Goal: Task Accomplishment & Management: Use online tool/utility

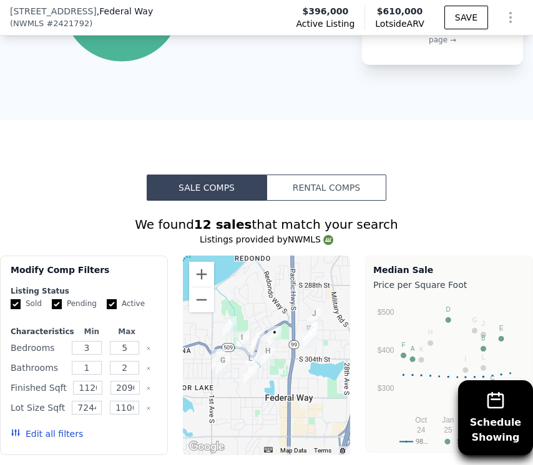
scroll to position [1298, 0]
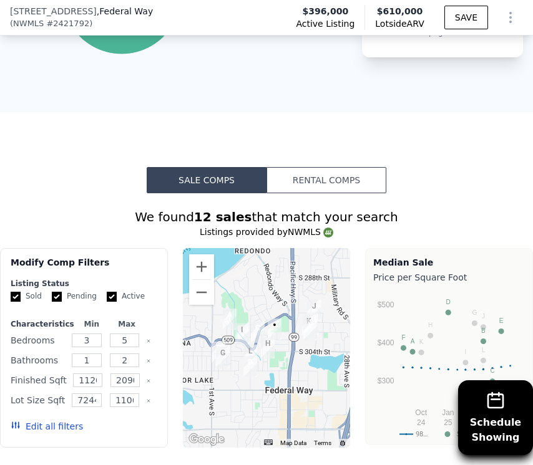
click at [42, 420] on button "Edit all filters" at bounding box center [47, 426] width 72 height 12
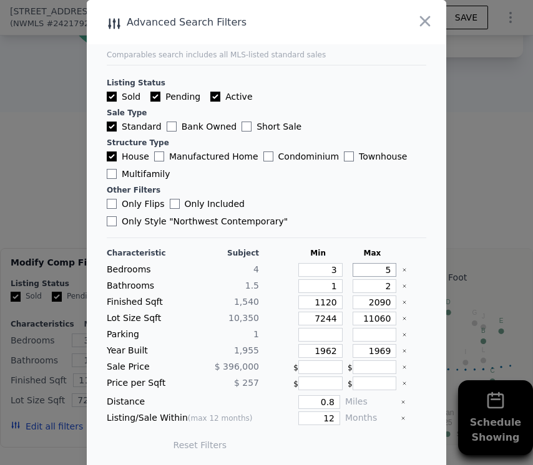
click at [391, 263] on input "5" at bounding box center [374, 270] width 44 height 14
click at [397, 263] on div "Bedrooms 4 3 5" at bounding box center [266, 270] width 319 height 14
click at [394, 263] on input "5" at bounding box center [374, 270] width 44 height 14
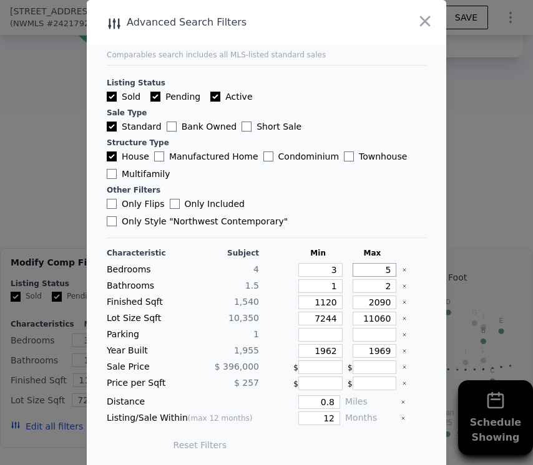
type input "4"
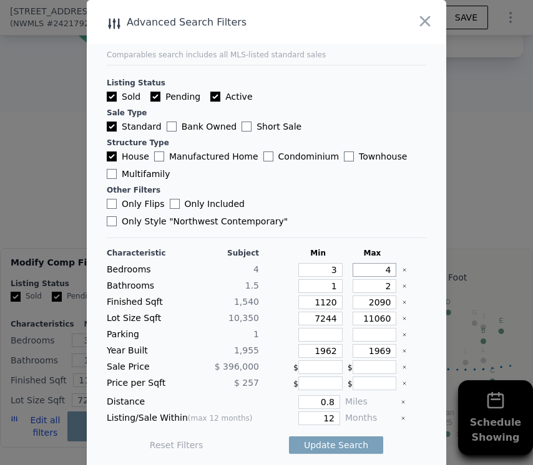
type input "4"
click at [390, 263] on input "4" at bounding box center [374, 270] width 44 height 14
type input "5"
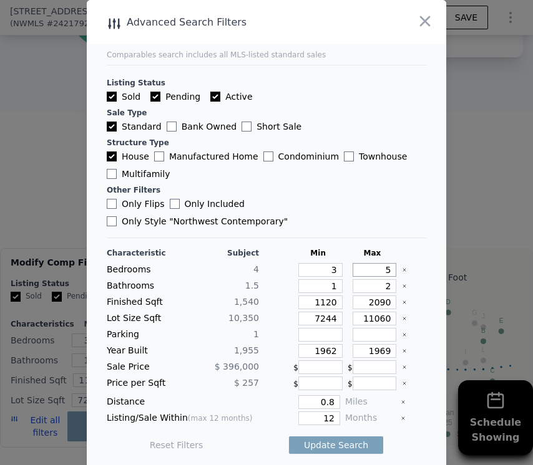
type input "5"
click at [387, 296] on input "2090" at bounding box center [374, 303] width 44 height 14
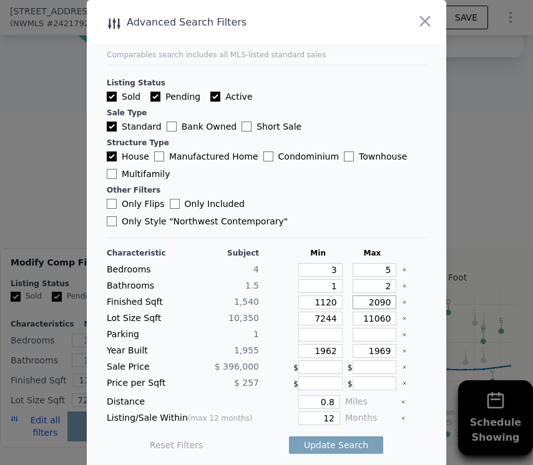
click at [387, 296] on input "2090" at bounding box center [374, 303] width 44 height 14
type input "1"
type input "17"
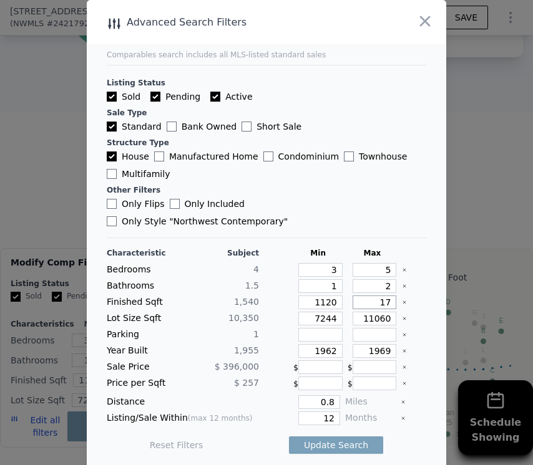
type input "17"
type input "170"
type input "1700"
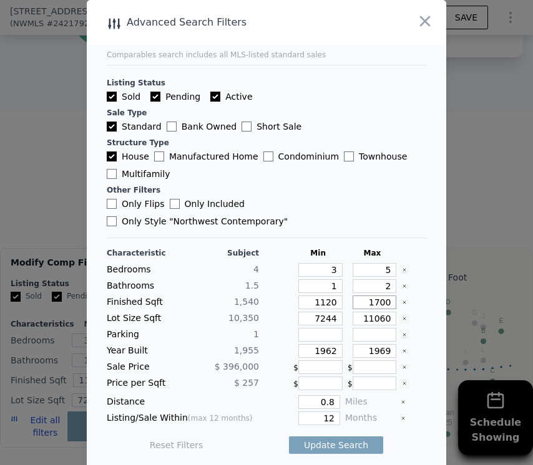
type input "1700"
click at [324, 296] on input "1120" at bounding box center [320, 303] width 44 height 14
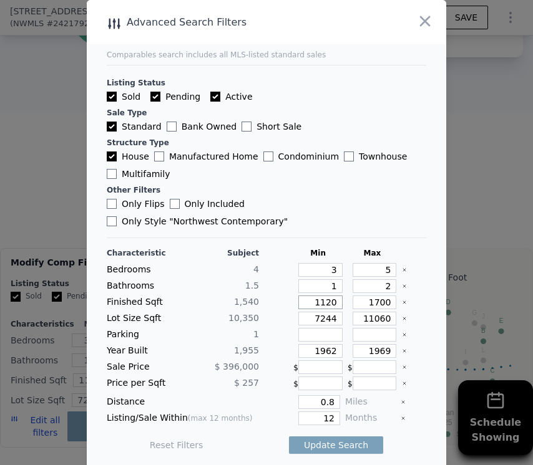
type input "1"
type input "13"
type input "130"
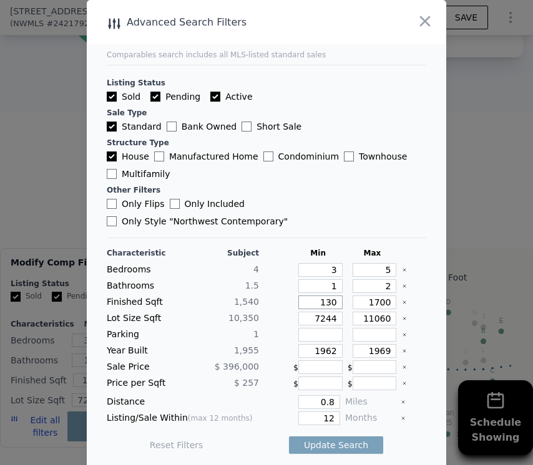
type input "130"
type input "1300"
click at [334, 395] on input "0.8" at bounding box center [319, 402] width 42 height 14
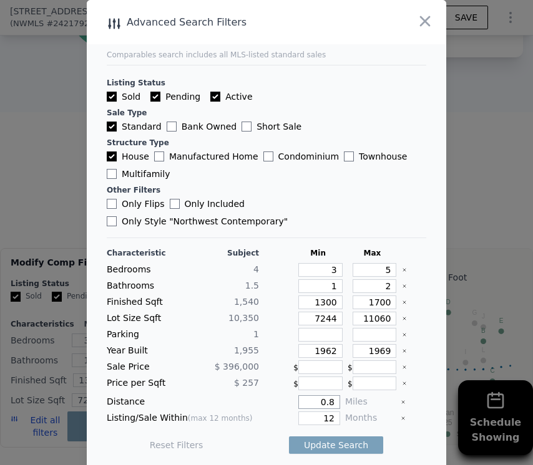
click at [334, 395] on input "0.8" at bounding box center [319, 402] width 42 height 14
type input "1"
click at [332, 344] on input "1962" at bounding box center [320, 351] width 44 height 14
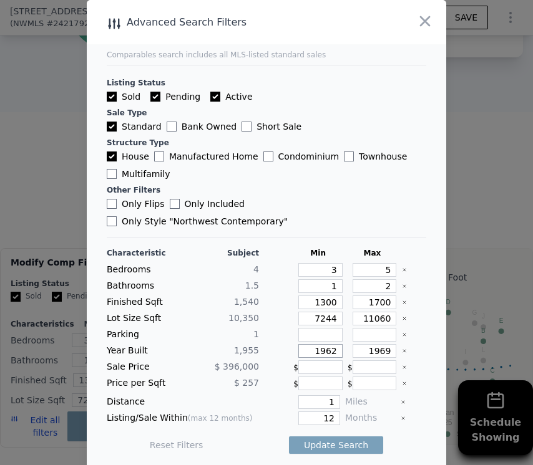
click at [332, 344] on input "1962" at bounding box center [320, 351] width 44 height 14
type input "1940"
click at [384, 344] on input "1969" at bounding box center [374, 351] width 44 height 14
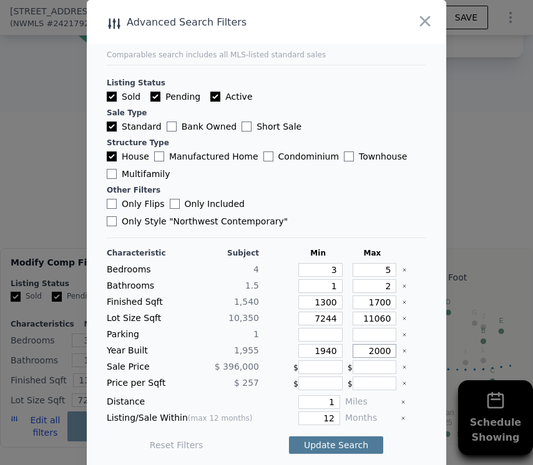
type input "2000"
click at [333, 437] on button "Update Search" at bounding box center [336, 445] width 94 height 17
checkbox input "false"
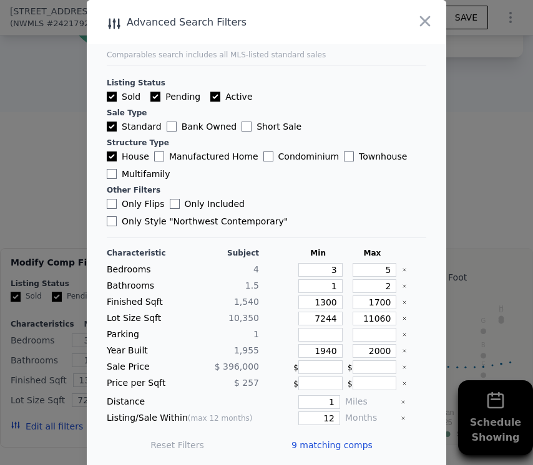
click at [332, 439] on span "9 matching comps" at bounding box center [331, 445] width 81 height 12
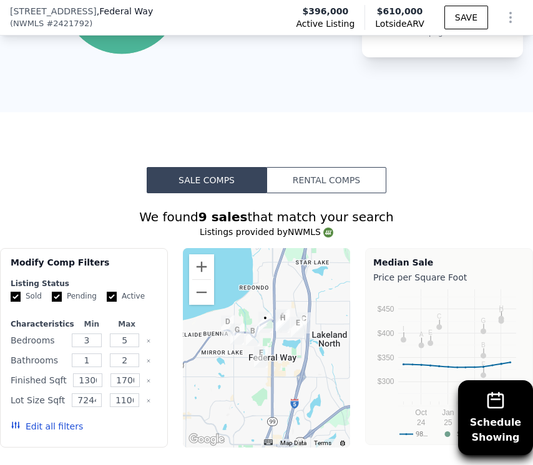
click at [114, 294] on input "Active" at bounding box center [112, 297] width 10 height 10
checkbox input "false"
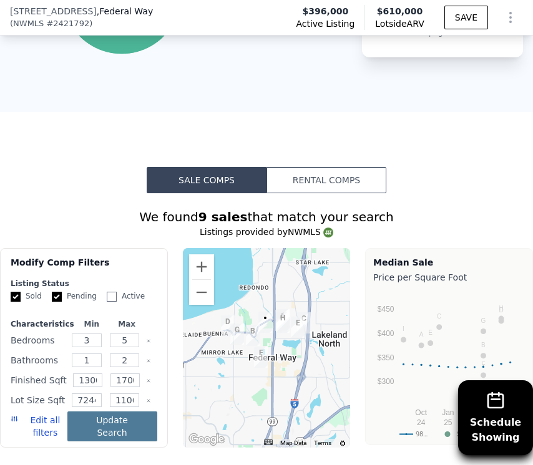
click at [93, 425] on button "Update Search" at bounding box center [112, 427] width 90 height 30
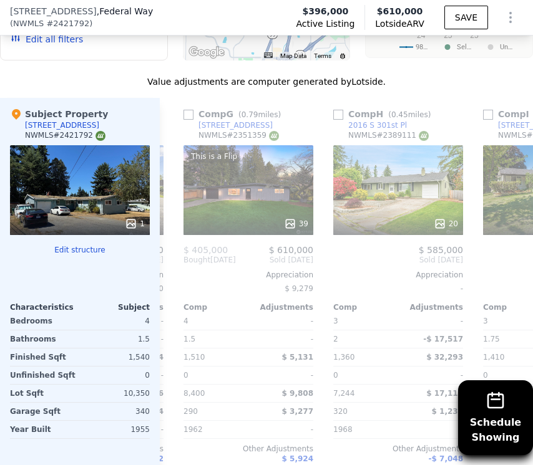
scroll to position [0, 888]
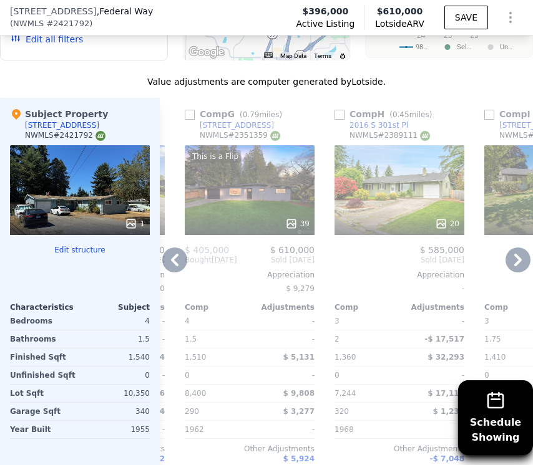
click at [188, 117] on input "checkbox" at bounding box center [190, 115] width 10 height 10
checkbox input "true"
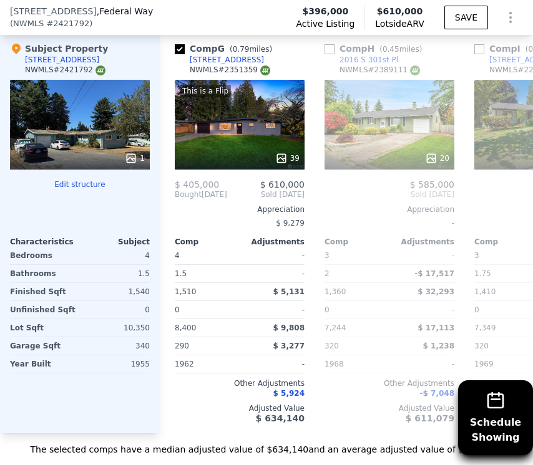
scroll to position [1755, 0]
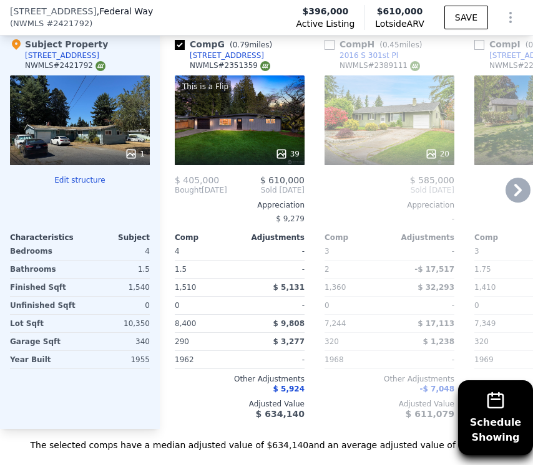
click at [236, 117] on div "This is a Flip 39" at bounding box center [240, 120] width 130 height 90
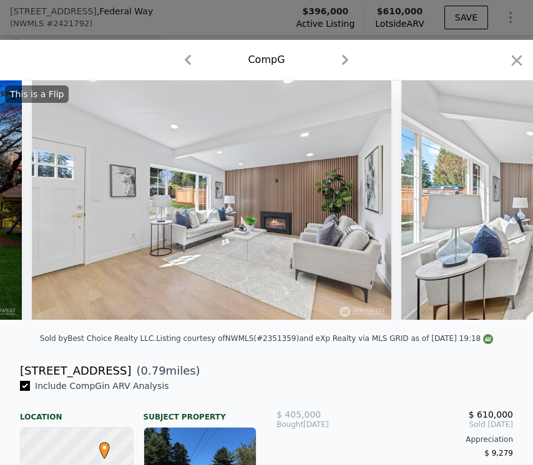
scroll to position [0, 408]
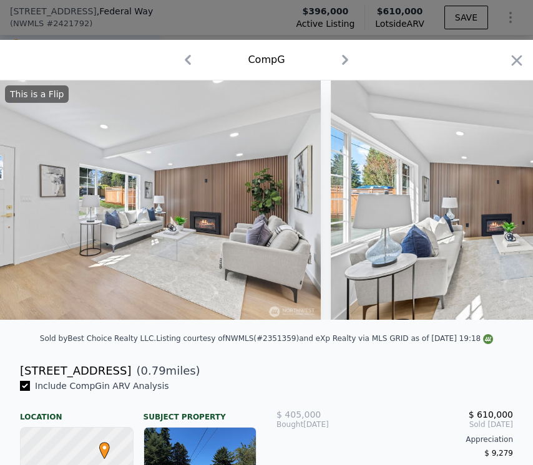
click at [205, 371] on div "[STREET_ADDRESS] ( 0.79 miles)" at bounding box center [266, 370] width 513 height 17
click at [155, 416] on div "Subject Property" at bounding box center [200, 412] width 114 height 20
click at [205, 369] on div "[STREET_ADDRESS] ( 0.79 miles)" at bounding box center [266, 370] width 513 height 17
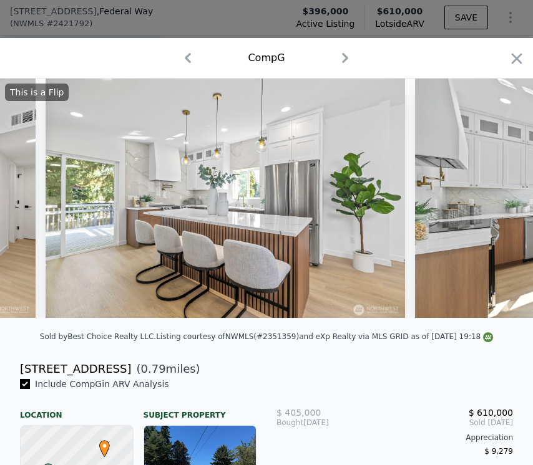
scroll to position [0, 2221]
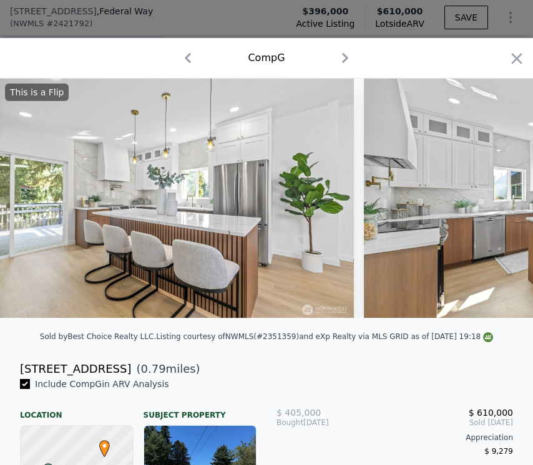
click at [268, 346] on div "Sold by Best Choice Realty LLC . Listing courtesy of NWMLS (#2351359) and eXp R…" at bounding box center [266, 340] width 533 height 25
click at [508, 198] on icon at bounding box center [500, 198] width 25 height 25
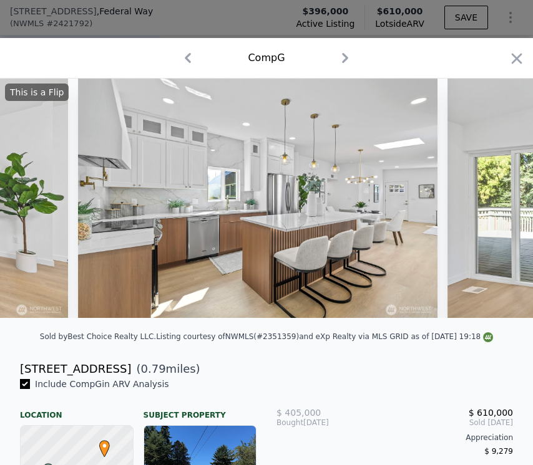
scroll to position [0, 2520]
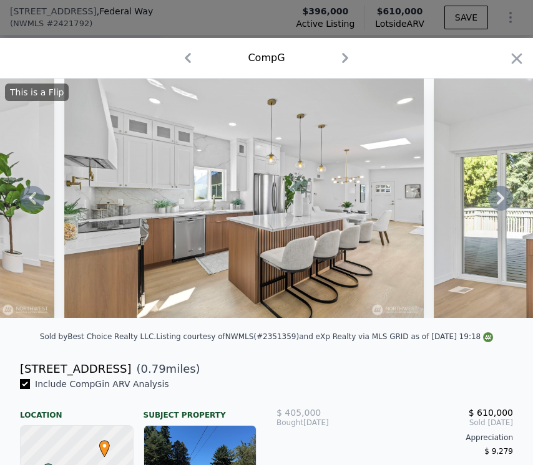
click at [502, 196] on icon at bounding box center [500, 198] width 7 height 12
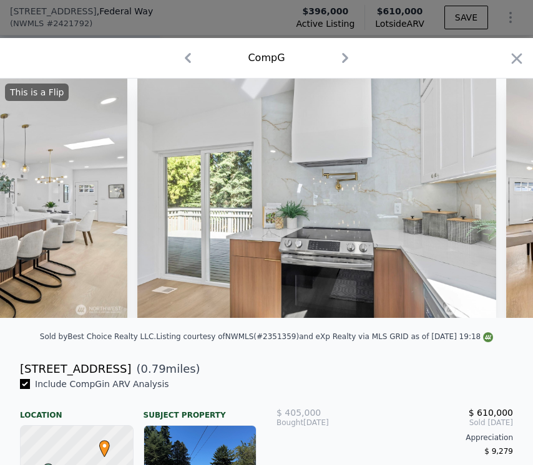
scroll to position [0, 2819]
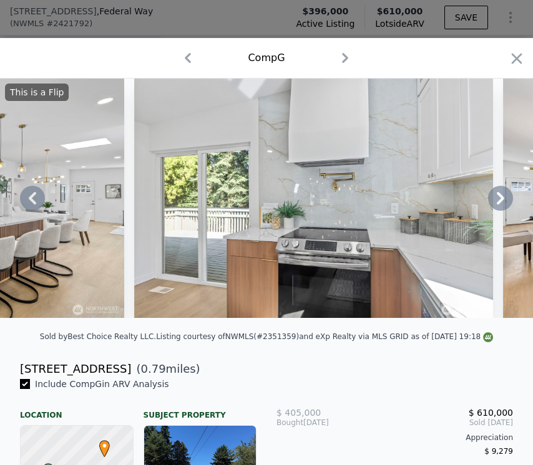
click at [502, 196] on icon at bounding box center [500, 198] width 7 height 12
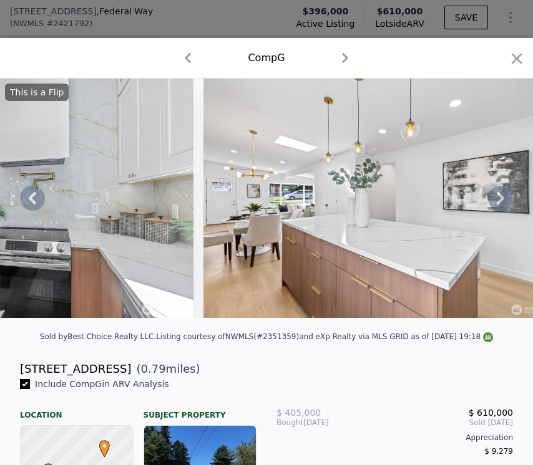
click at [499, 199] on icon at bounding box center [500, 198] width 25 height 25
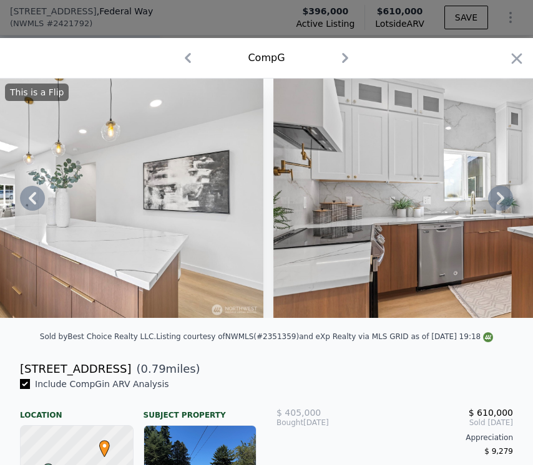
click at [498, 198] on icon at bounding box center [500, 198] width 25 height 25
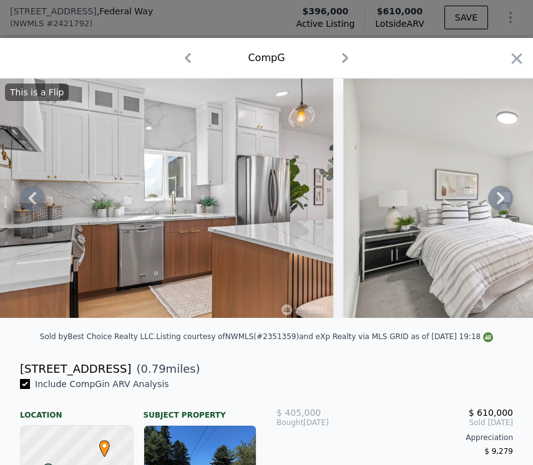
click at [499, 201] on icon at bounding box center [500, 198] width 7 height 12
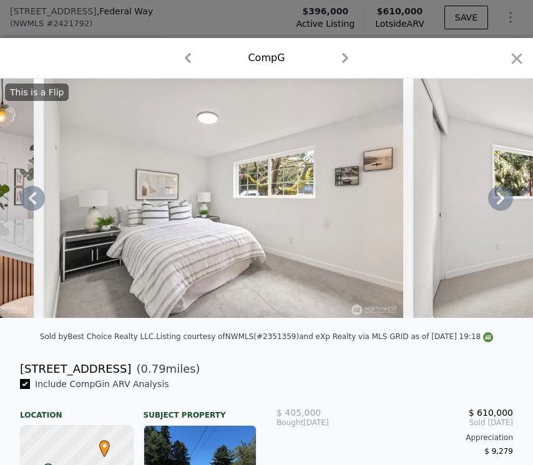
click at [501, 198] on icon at bounding box center [500, 198] width 7 height 12
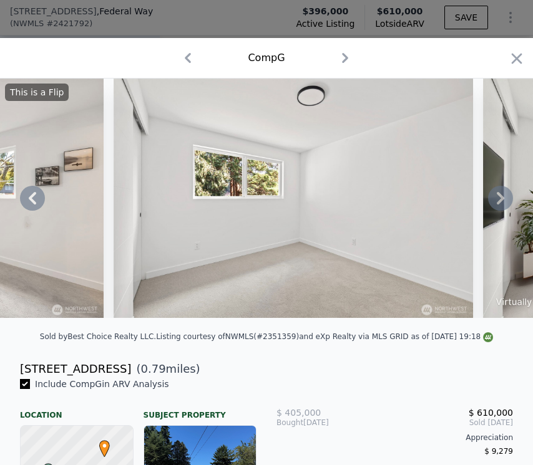
click at [501, 198] on icon at bounding box center [500, 198] width 7 height 12
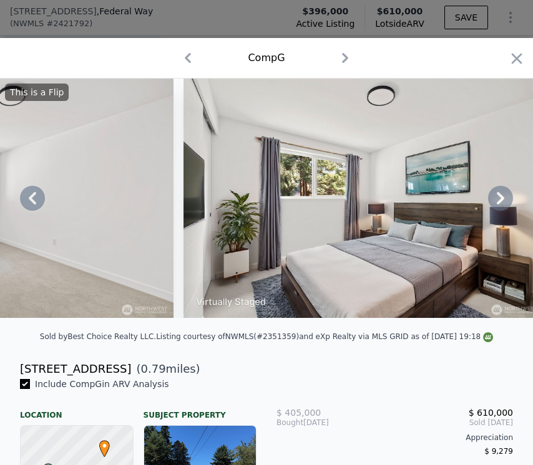
click at [503, 200] on icon at bounding box center [500, 198] width 25 height 25
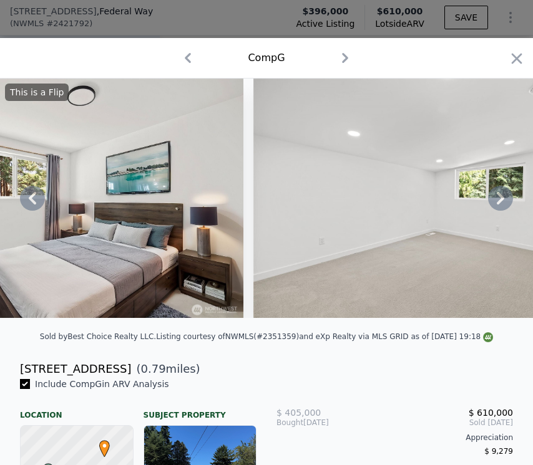
click at [505, 196] on icon at bounding box center [500, 198] width 25 height 25
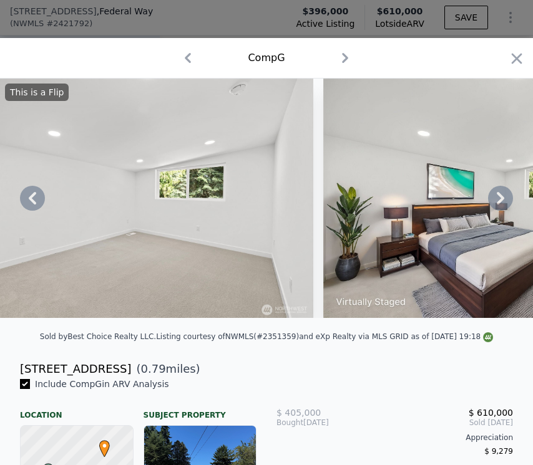
click at [502, 197] on icon at bounding box center [500, 198] width 7 height 12
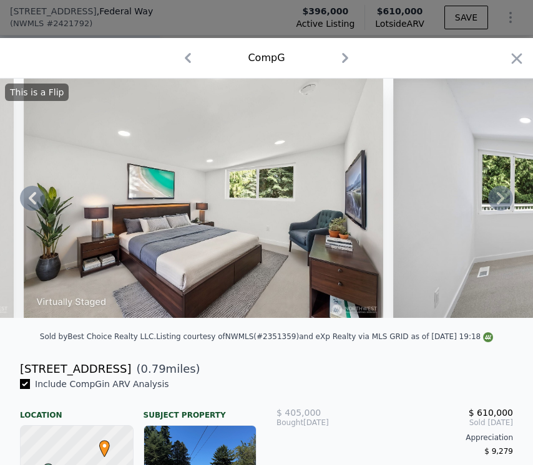
click at [496, 198] on icon at bounding box center [500, 198] width 25 height 25
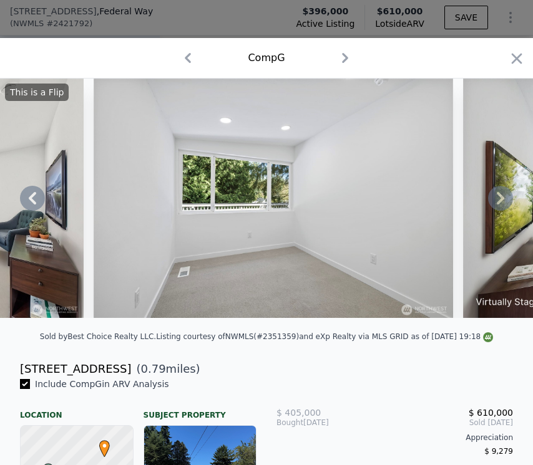
click at [504, 201] on icon at bounding box center [500, 198] width 25 height 25
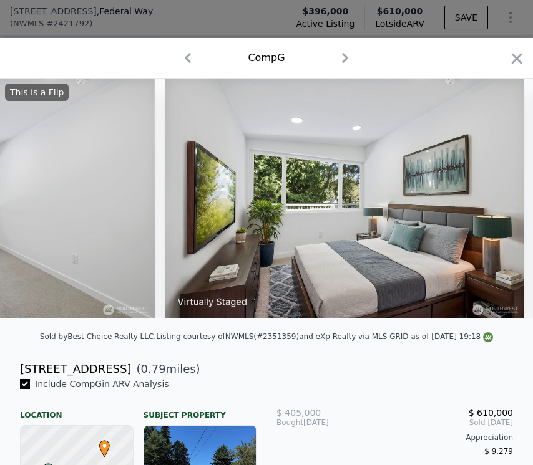
scroll to position [0, 6113]
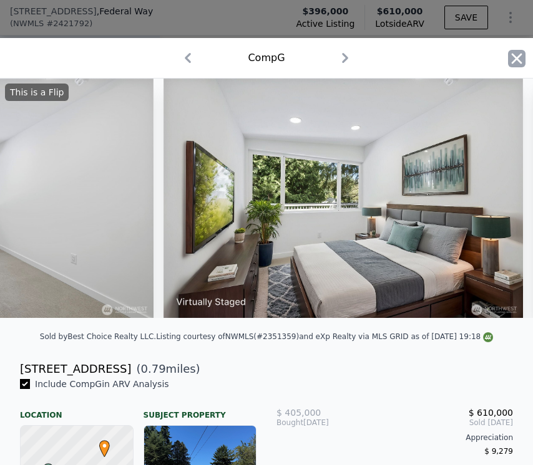
click at [513, 60] on icon "button" at bounding box center [516, 58] width 17 height 17
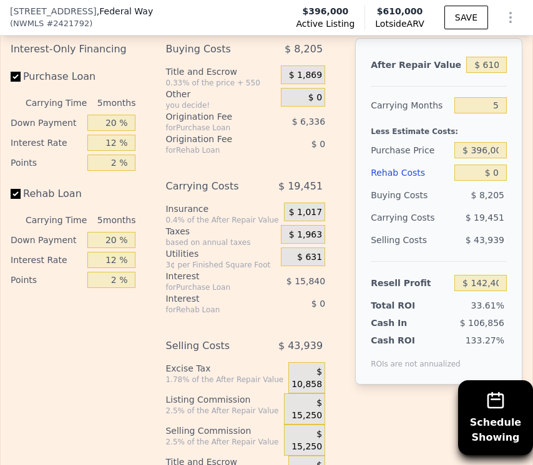
scroll to position [2371, 0]
click at [487, 144] on input "$ 396,000" at bounding box center [480, 150] width 52 height 16
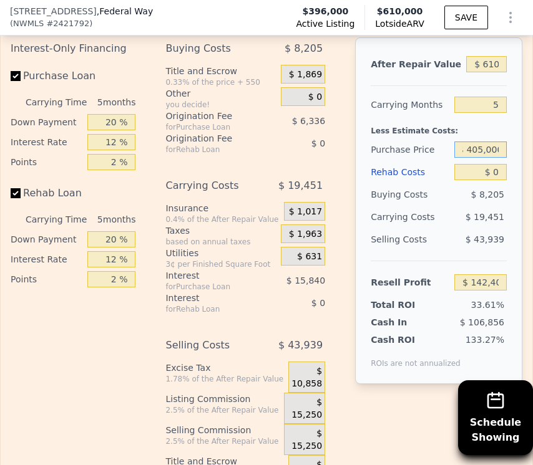
scroll to position [0, 10]
type input "$ 405,000"
click at [490, 172] on input "$ 0" at bounding box center [480, 172] width 52 height 16
type input "$ 132,871"
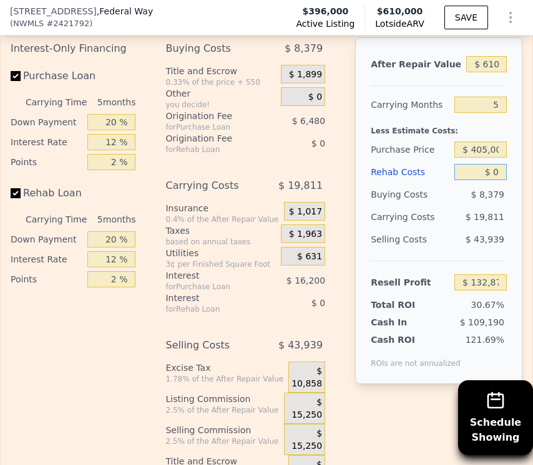
click at [490, 172] on input "$ 0" at bounding box center [480, 172] width 52 height 16
type input "$ 1"
type input "$ 132,870"
type input "$ 10"
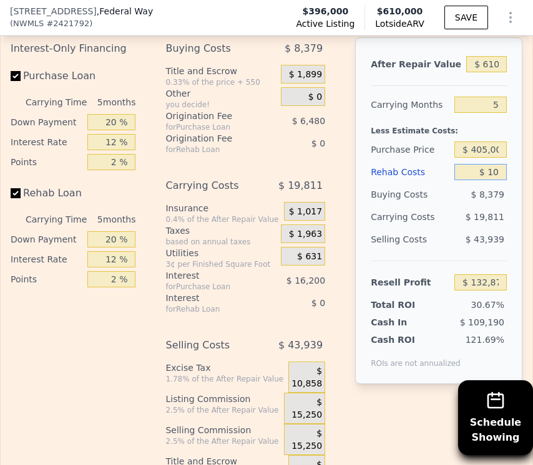
type input "$ 132,861"
type input "$ 100"
type input "$ 132,764"
type input "$ 1,000"
type input "$ 131,815"
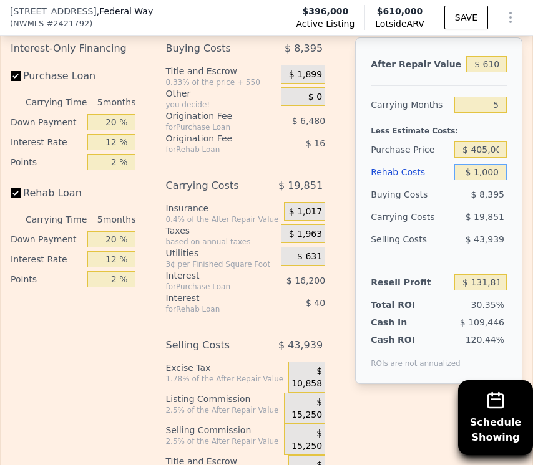
type input "$ 10,000"
type input "$ 122,311"
type input "$ 100,000"
type input "$ 27,271"
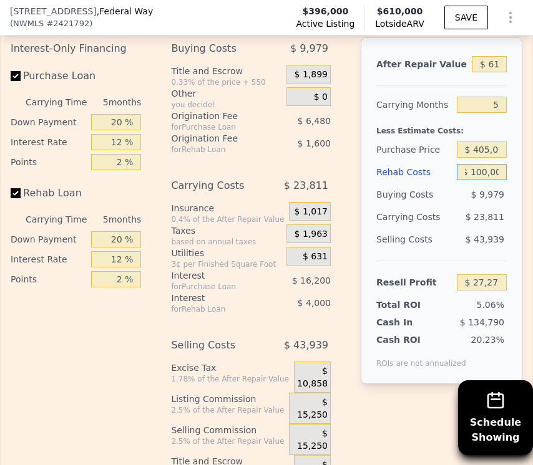
scroll to position [0, 9]
type input "$ 100,000"
click at [455, 296] on div "Total ROI 5.06%" at bounding box center [441, 302] width 130 height 17
click at [490, 174] on input "$ 100,000" at bounding box center [482, 172] width 50 height 16
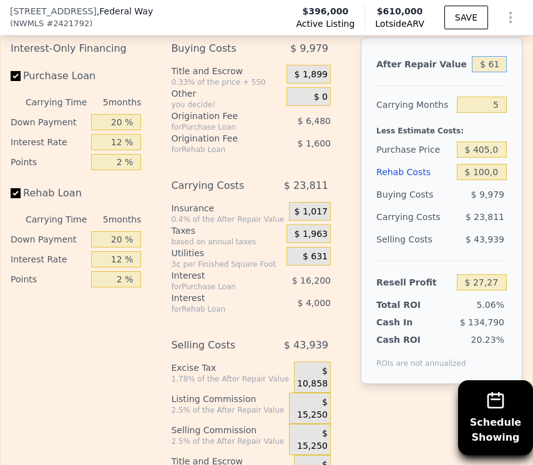
click at [490, 62] on input "$ 610,000" at bounding box center [489, 64] width 35 height 16
type input "$ 61,000"
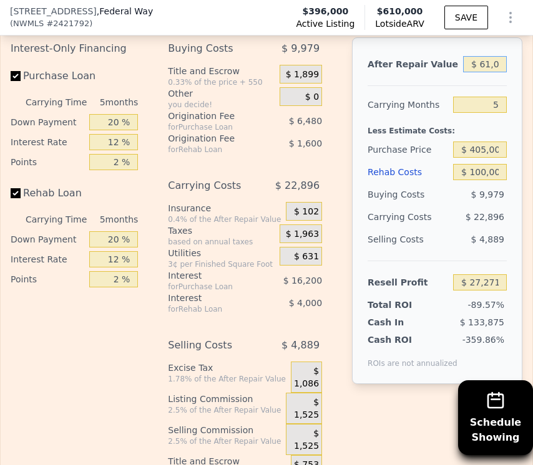
type input "-$ 481,764"
type input "$ 6,000"
type input "-$ 532,760"
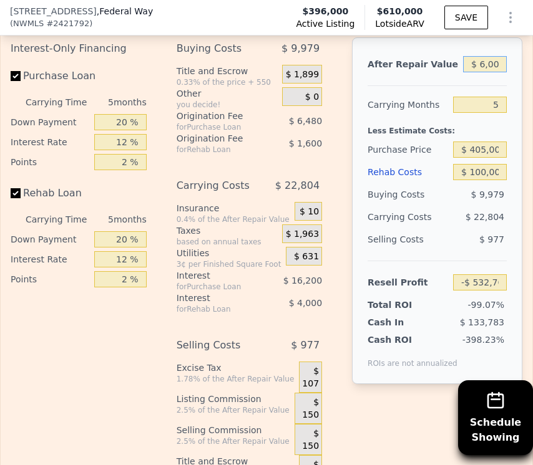
type input "$ 62,000"
type input "-$ 480,836"
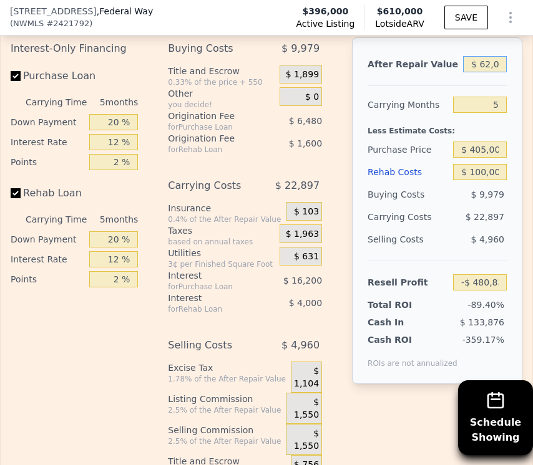
type input "$ 620,000"
type input "$ 36,543"
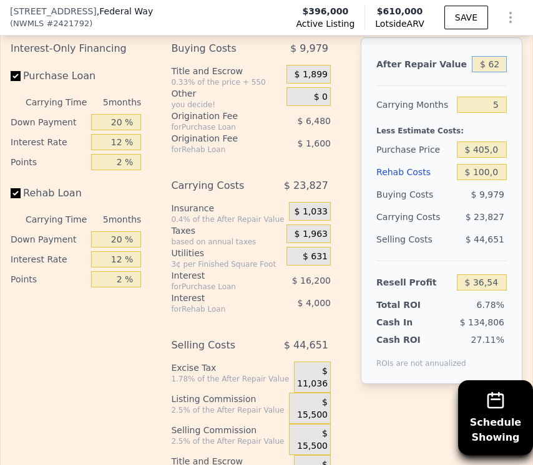
type input "$ 620,000"
click at [429, 277] on div "Resell Profit" at bounding box center [413, 282] width 75 height 22
click at [480, 172] on input "$ 100,000" at bounding box center [482, 172] width 50 height 16
type input "$ 10,000"
type input "$ 131,583"
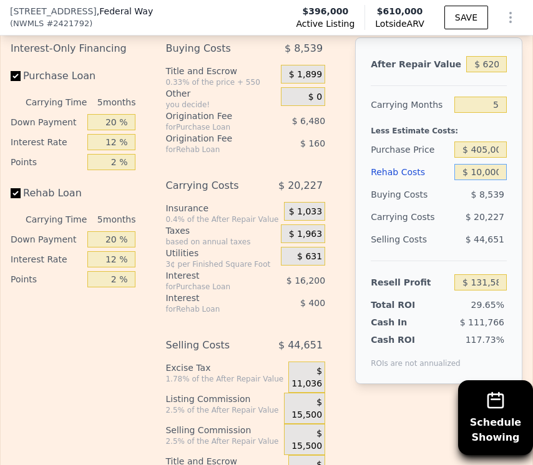
type input "$ 0000"
type input "$ 142,143"
type input "$ 90,000"
type input "$ 47,103"
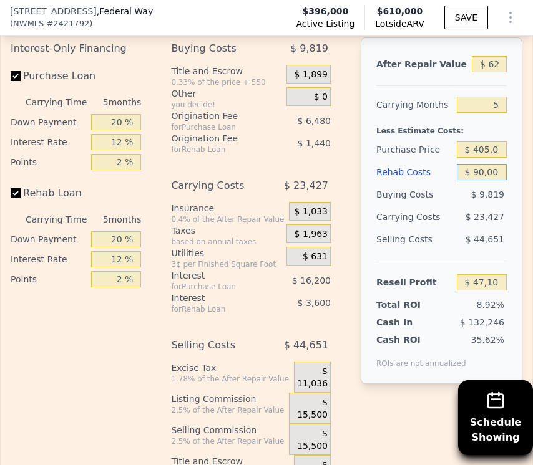
type input "$ 90,000"
click at [462, 221] on div "$ 23,427" at bounding box center [476, 217] width 62 height 22
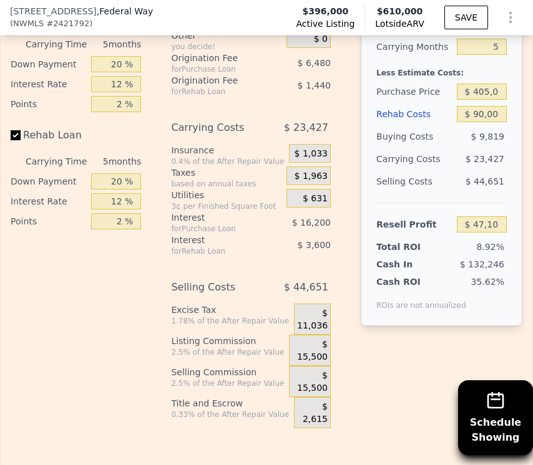
scroll to position [2431, 0]
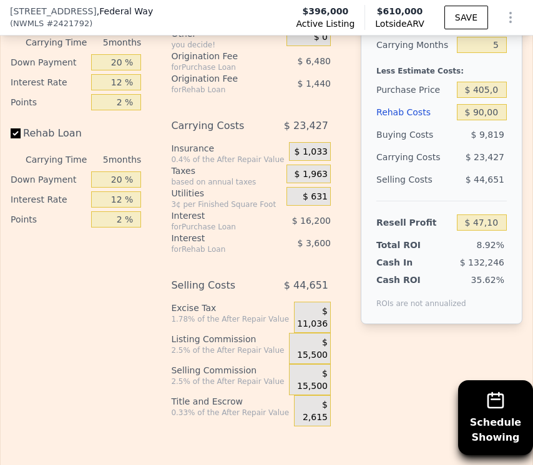
click at [306, 392] on span "$ 15,500" at bounding box center [312, 381] width 31 height 24
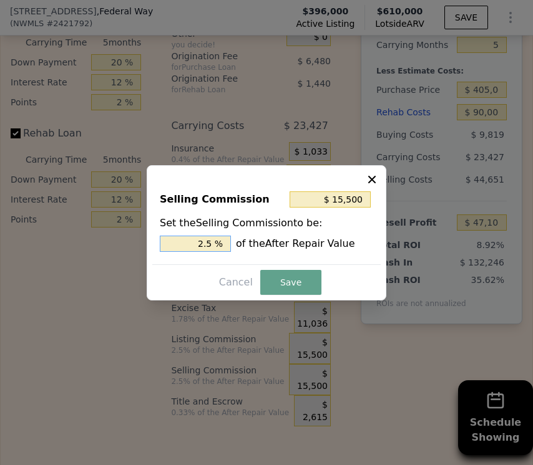
click at [205, 246] on input "2.5 %" at bounding box center [195, 244] width 71 height 16
type input "$ 3,100"
type input ".5 %"
type input "$ 9,300"
type input "1.5 %"
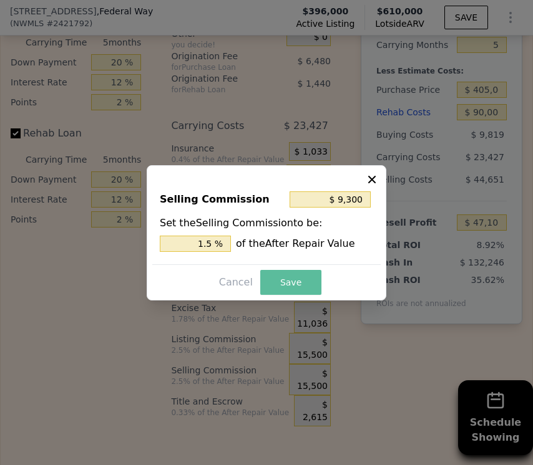
click at [281, 284] on button "Save" at bounding box center [290, 282] width 61 height 25
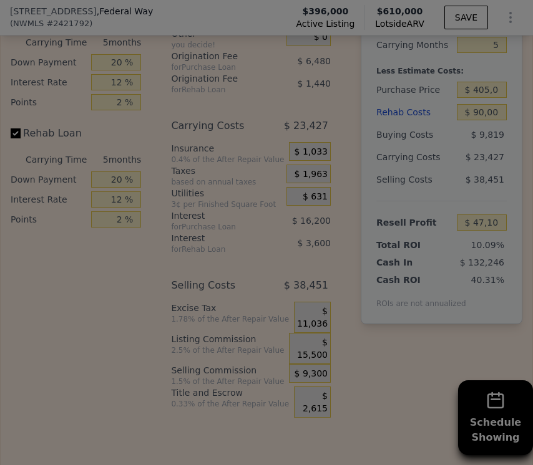
type input "$ 53,303"
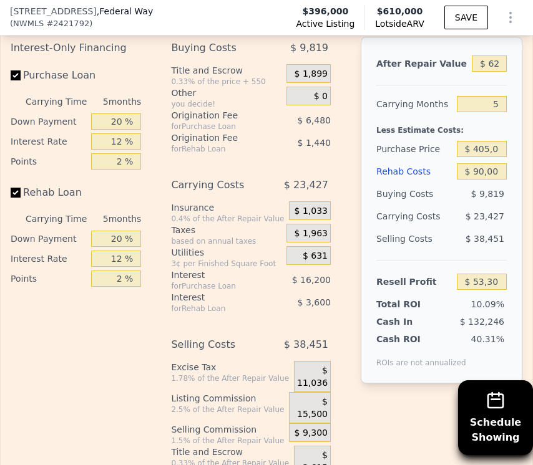
scroll to position [2349, 0]
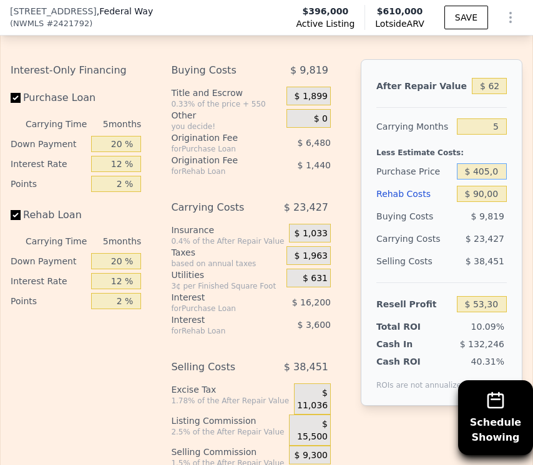
click at [487, 171] on input "$ 405,000" at bounding box center [482, 171] width 50 height 16
click at [494, 84] on input "$ 620,000" at bounding box center [489, 86] width 35 height 16
type input "$ 62,000"
type input "-$ 469,656"
type input "$ 6,000"
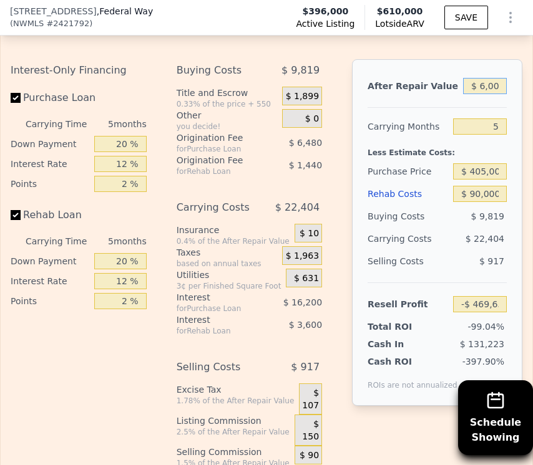
type input "-$ 522,140"
type input "$ 61,000"
type input "-$ 470,594"
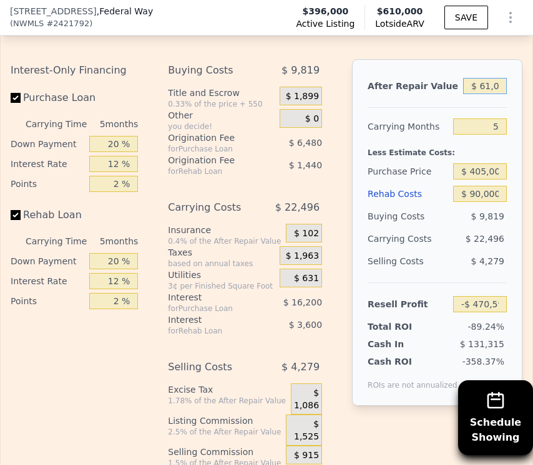
type input "$ 615,000"
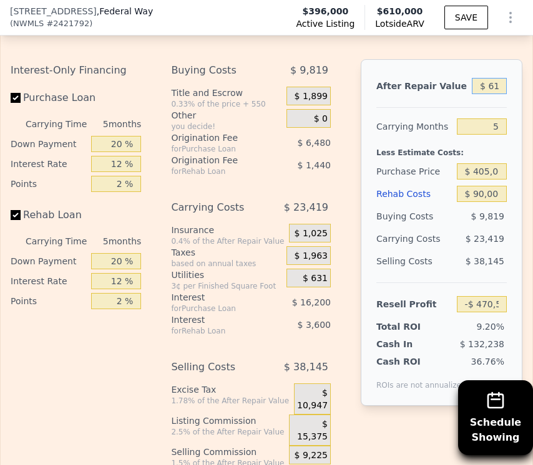
type input "$ 48,617"
type input "$ 615,000"
click at [501, 158] on div "Less Estimate Costs:" at bounding box center [441, 149] width 130 height 22
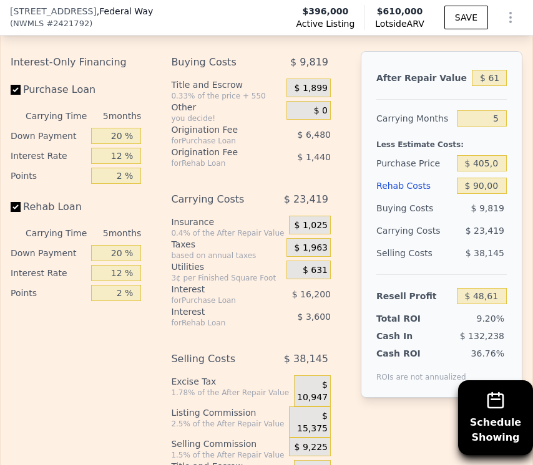
scroll to position [2359, 0]
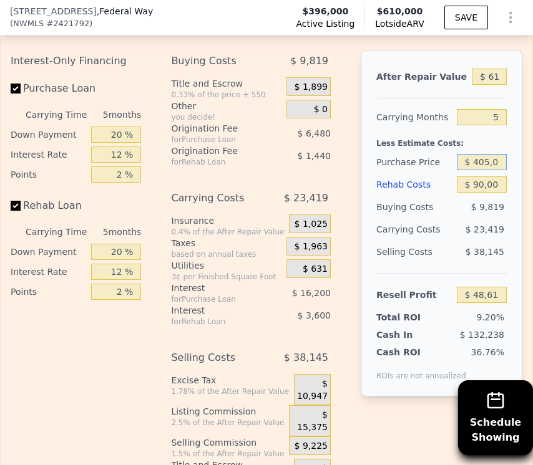
click at [488, 164] on input "$ 405,000" at bounding box center [482, 162] width 50 height 16
type input "$ 408,000"
click at [428, 192] on div "Rehab Costs" at bounding box center [413, 184] width 75 height 22
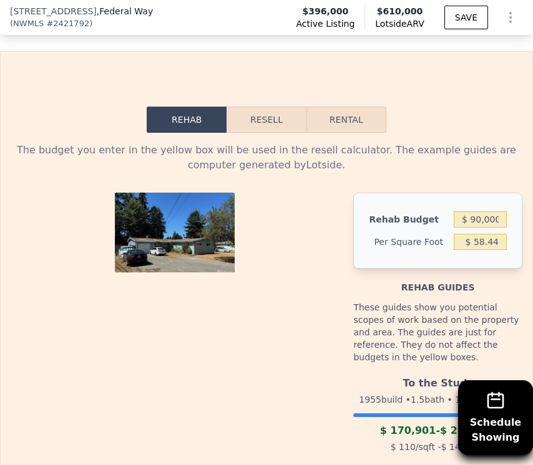
scroll to position [2194, 0]
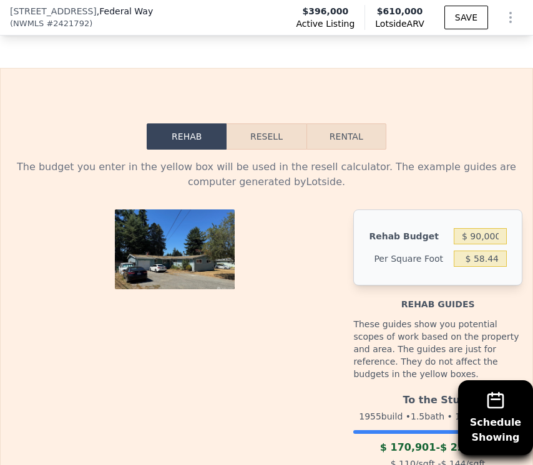
click at [276, 143] on button "Resell" at bounding box center [265, 137] width 79 height 26
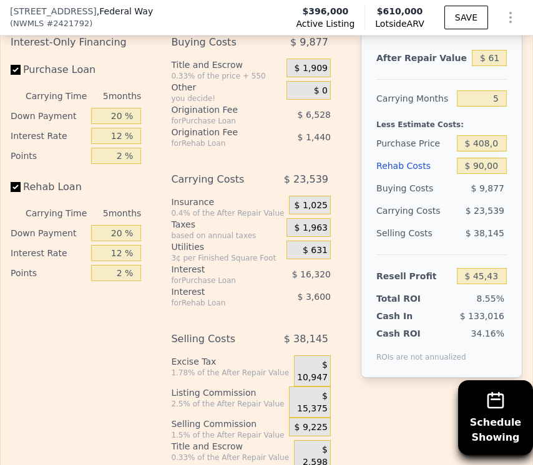
scroll to position [2401, 0]
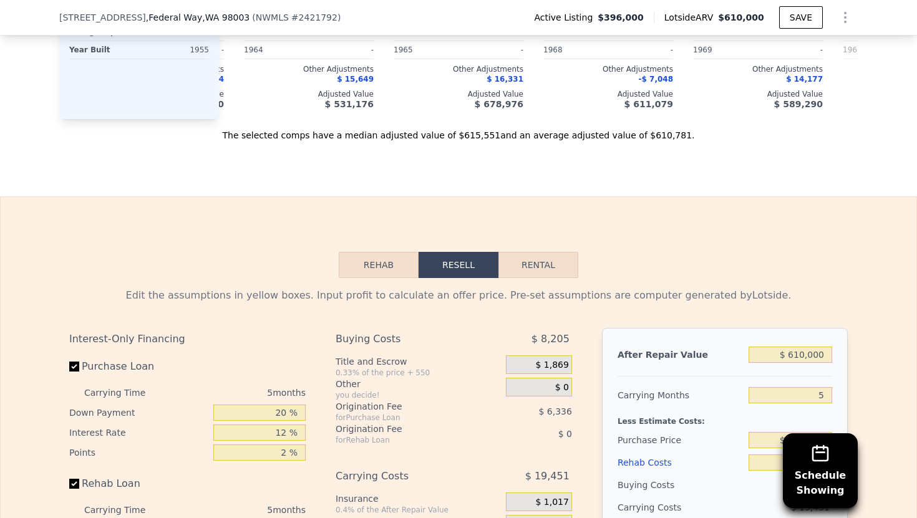
scroll to position [1589, 0]
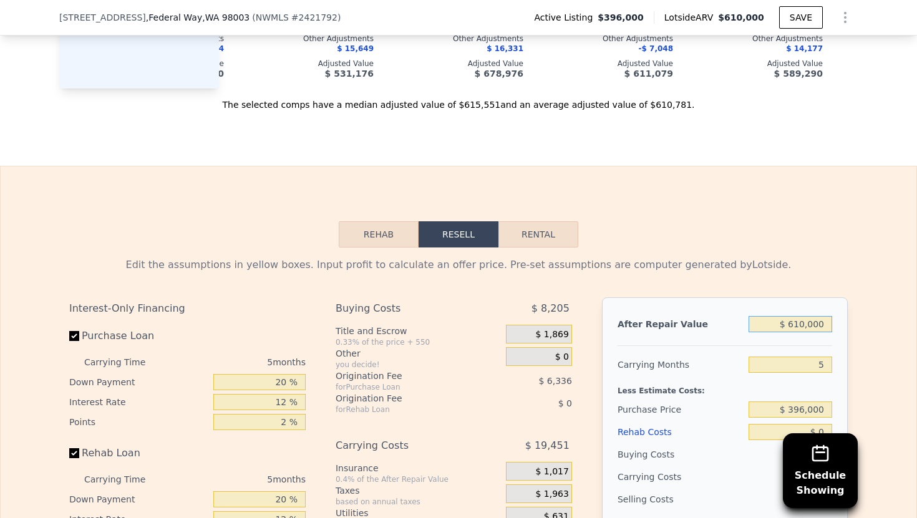
click at [805, 324] on input "$ 610,000" at bounding box center [791, 324] width 84 height 16
type input "$ 61,000"
type input "-$ 366,630"
type input "$ 615,000"
type input "$ 147,041"
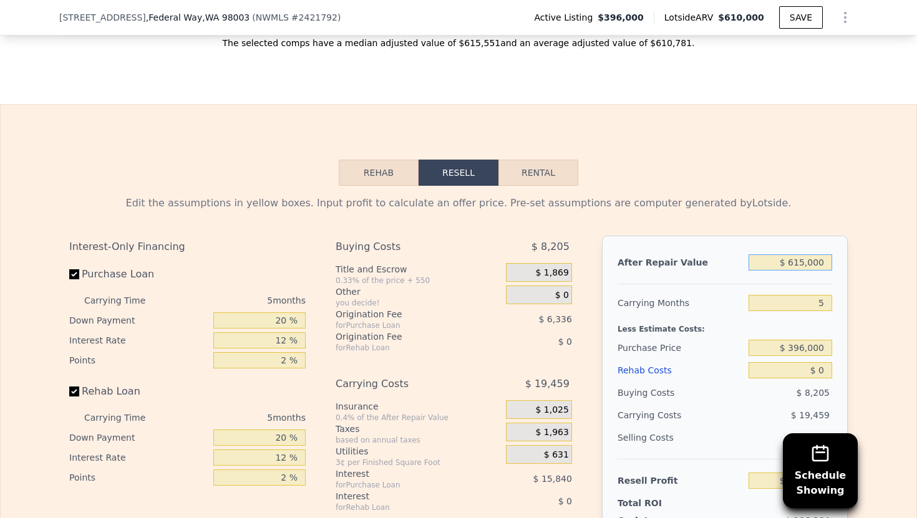
scroll to position [1649, 0]
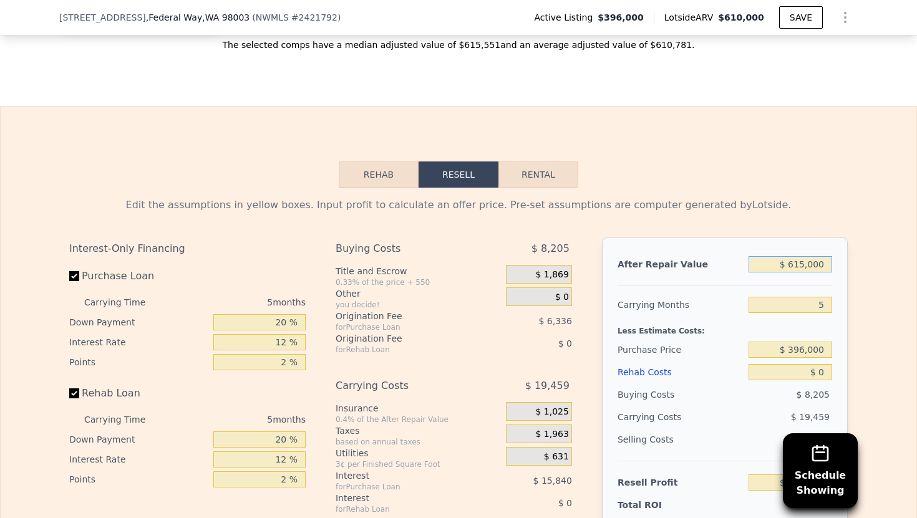
type input "$ 615,000"
click at [815, 349] on input "$ 396,000" at bounding box center [791, 350] width 84 height 16
type input "$ 410,000"
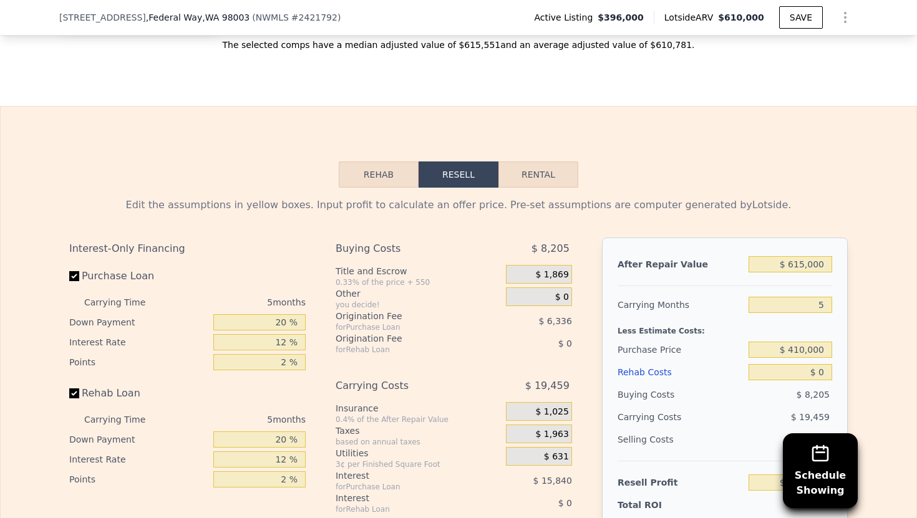
click at [845, 327] on div "After Repair Value $ 615,000 Carrying Months 5 Less Estimate Costs: Purchase Pr…" at bounding box center [725, 411] width 246 height 347
type input "$ 132,211"
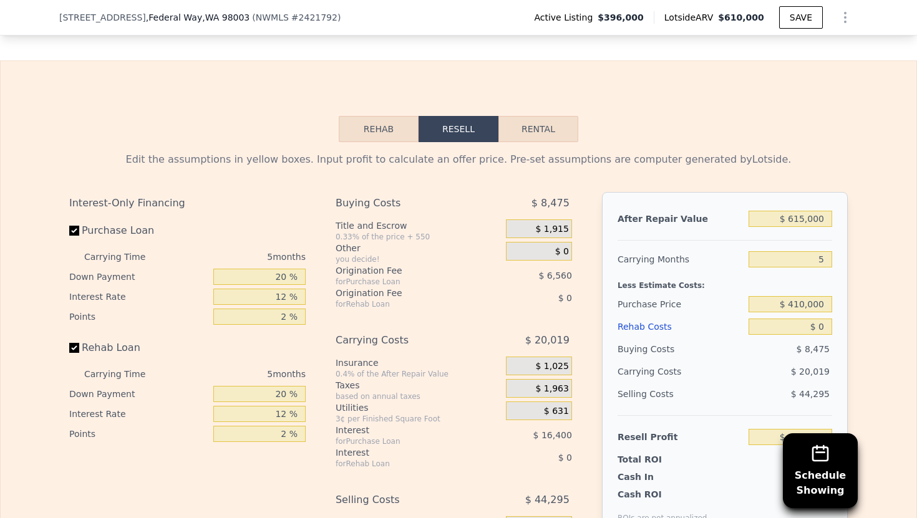
scroll to position [1699, 0]
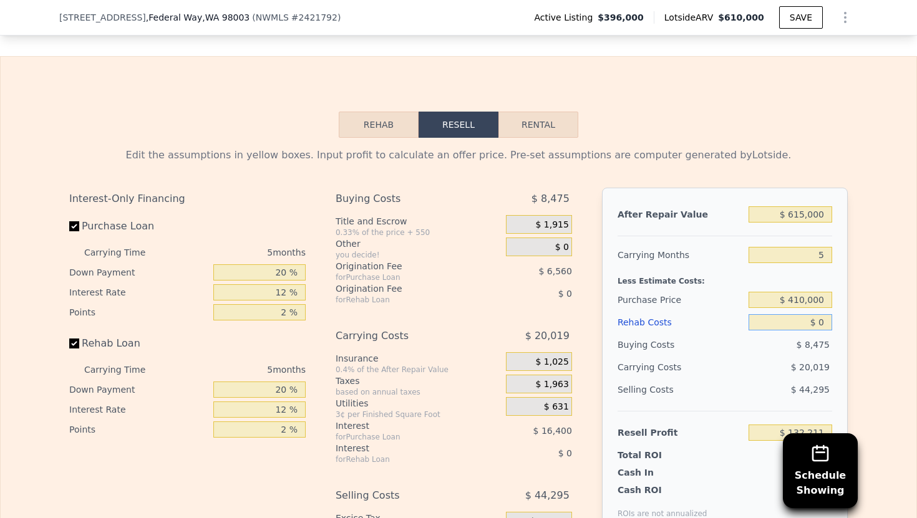
click at [822, 326] on input "$ 0" at bounding box center [791, 322] width 84 height 16
type input "$ 9"
type input "$ 132,202"
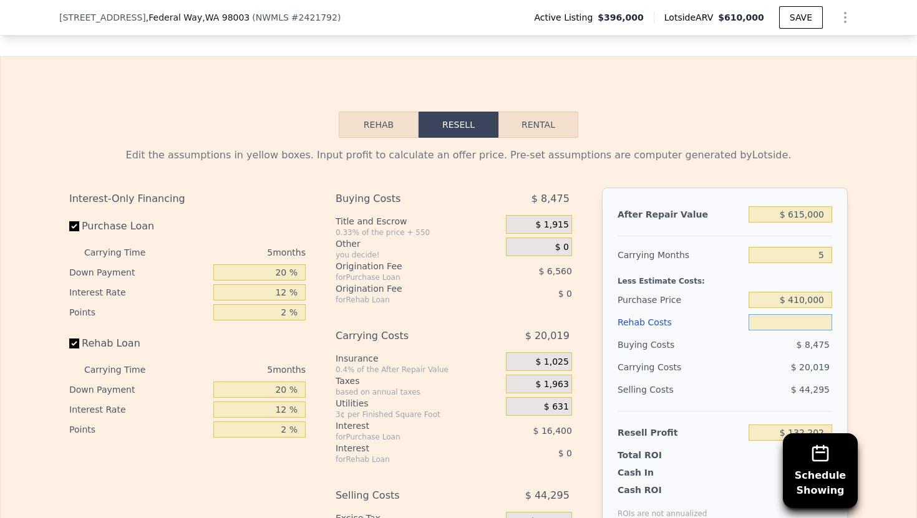
type input "$ 8"
type input "$ 132,203"
type input "$ 80"
type input "$ 132,125"
type input "$ 800"
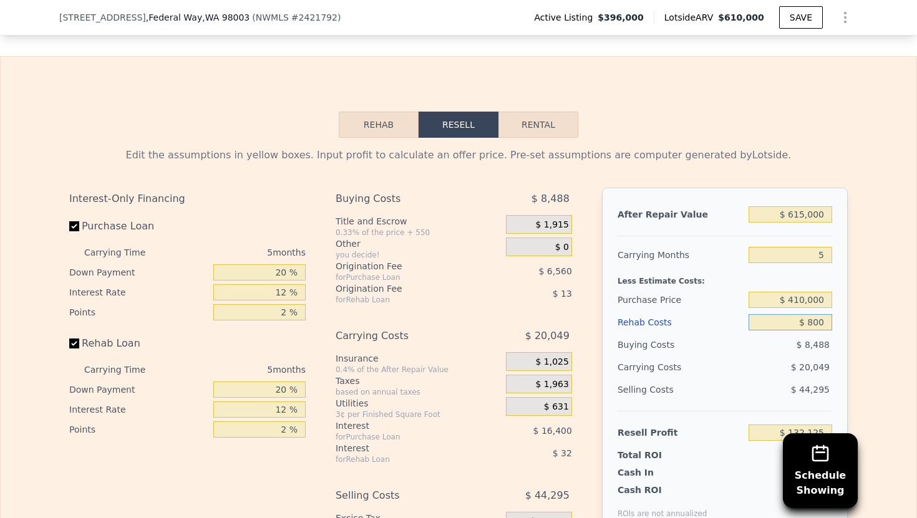
type input "$ 131,368"
type input "$ 8,000"
type input "$ 123,763"
type input "$ 80,000"
type input "$ 47,731"
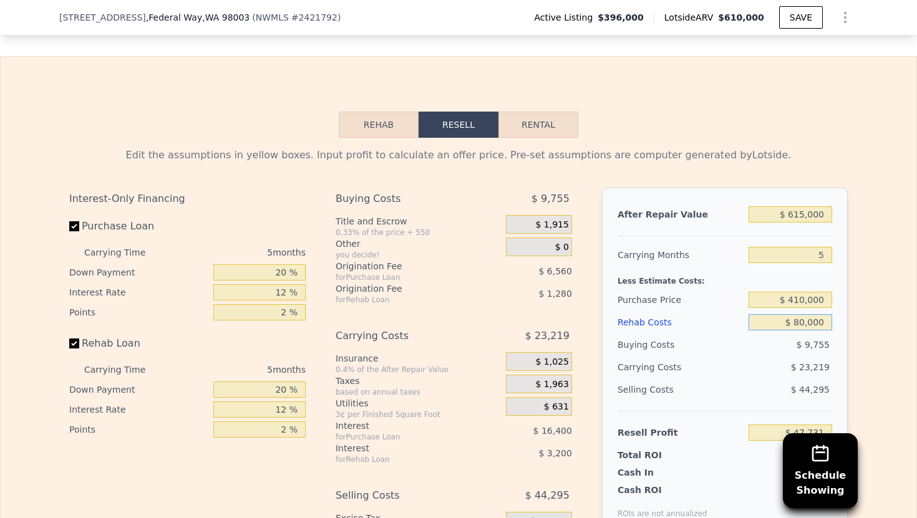
type input "$ 80,000"
click at [860, 358] on div "Edit the assumptions in yellow boxes. Input profit to calculate an offer price.…" at bounding box center [459, 370] width 916 height 464
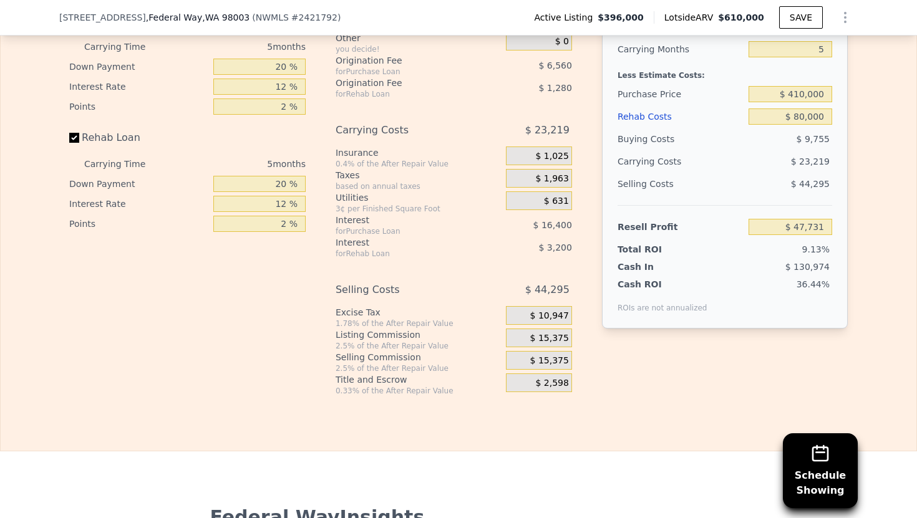
scroll to position [1873, 0]
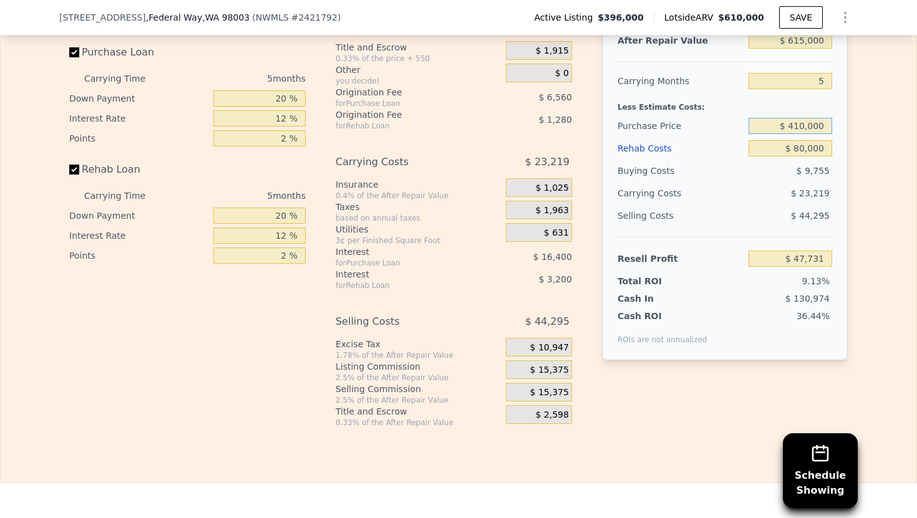
click at [804, 129] on input "$ 410,000" at bounding box center [791, 126] width 84 height 16
type input "$ 415,000"
click at [756, 253] on input "$ 47,731" at bounding box center [791, 259] width 84 height 16
type input "$ 42,434"
click at [543, 418] on span "$ 2,598" at bounding box center [551, 415] width 33 height 11
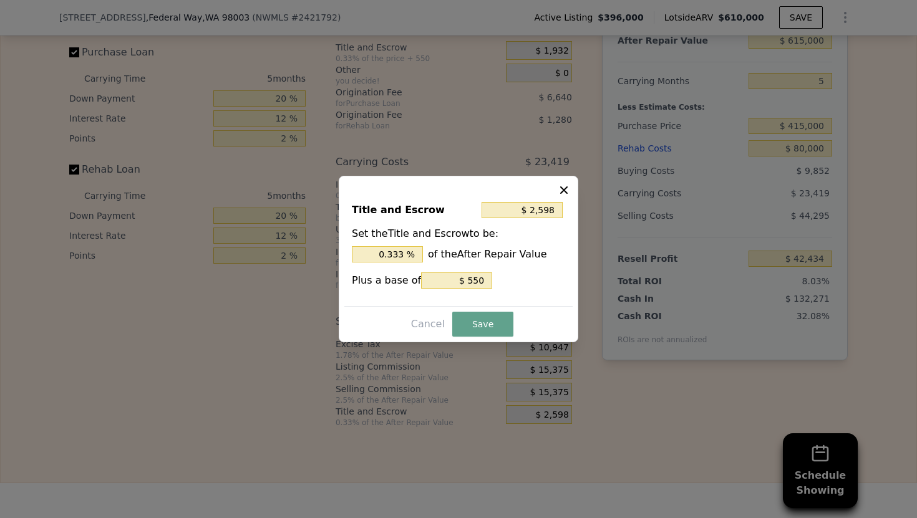
click at [564, 190] on icon at bounding box center [563, 190] width 7 height 7
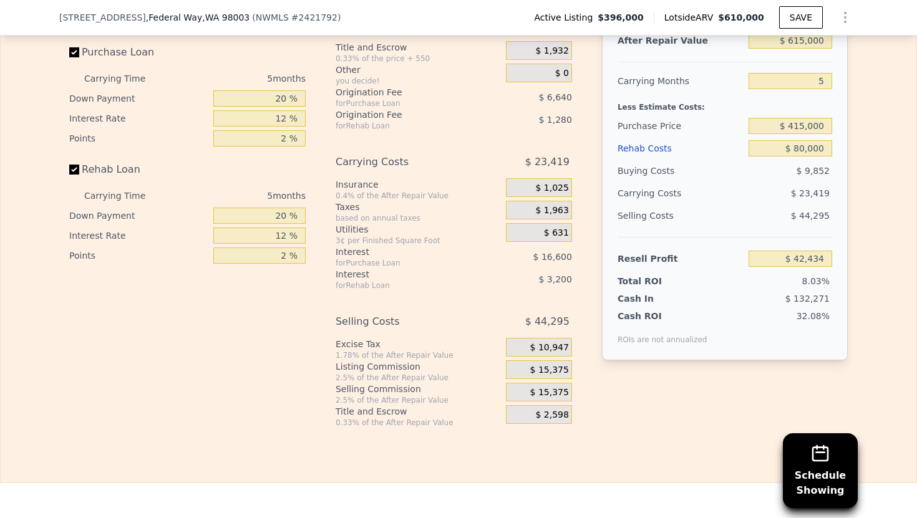
click at [527, 394] on div "$ 15,375" at bounding box center [539, 392] width 66 height 19
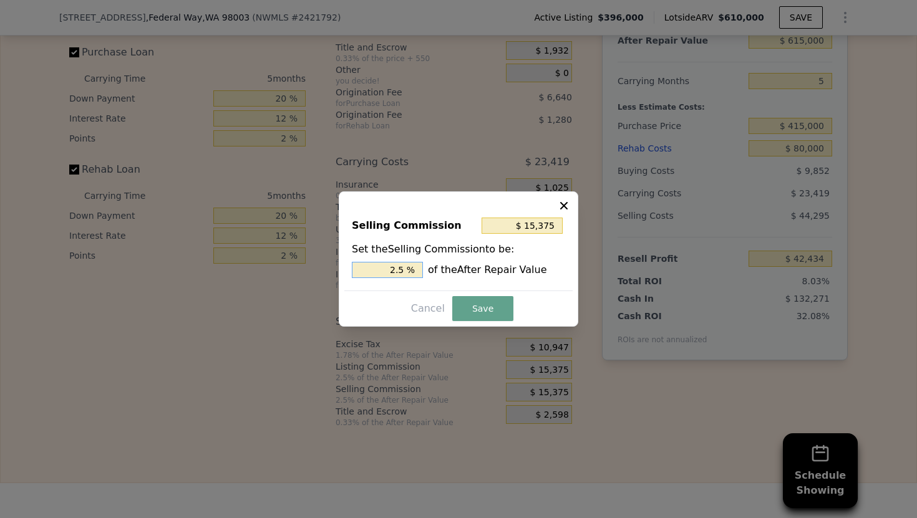
click at [394, 268] on input "2.5 %" at bounding box center [387, 270] width 71 height 16
type input "$ 3,075"
type input ".5 %"
type input "$ 9,225"
type input "1.5 %"
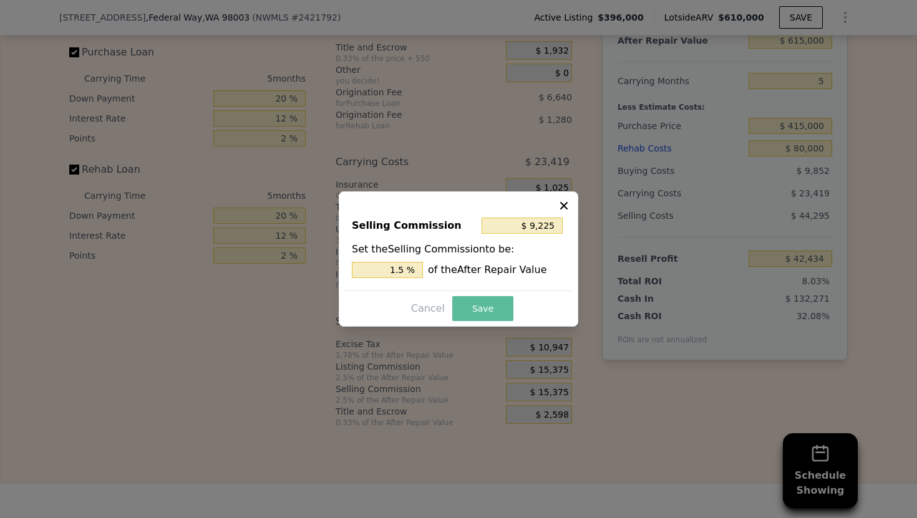
click at [505, 301] on button "Save" at bounding box center [482, 308] width 61 height 25
type input "$ 48,584"
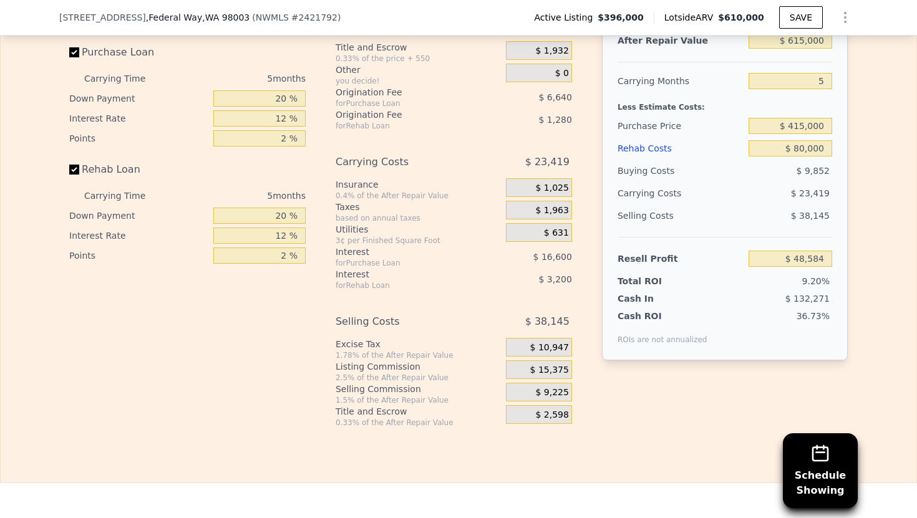
click at [634, 411] on div "Interest-Only Financing Purchase Loan Carrying Time 5 months Down Payment 20 % …" at bounding box center [458, 221] width 778 height 414
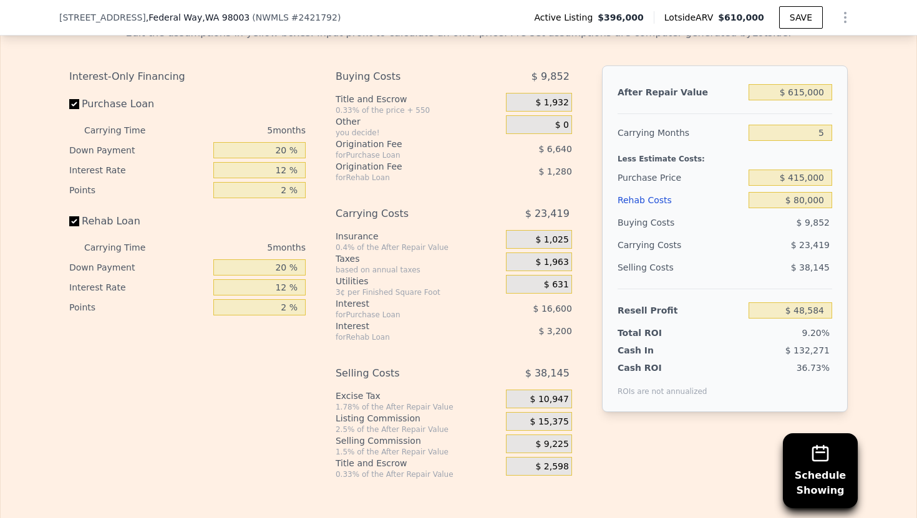
scroll to position [1820, 0]
click at [803, 184] on input "$ 415,000" at bounding box center [791, 179] width 84 height 16
type input "$ 418,000"
click at [760, 243] on div "$ 23,419" at bounding box center [767, 246] width 132 height 22
type input "$ 45,406"
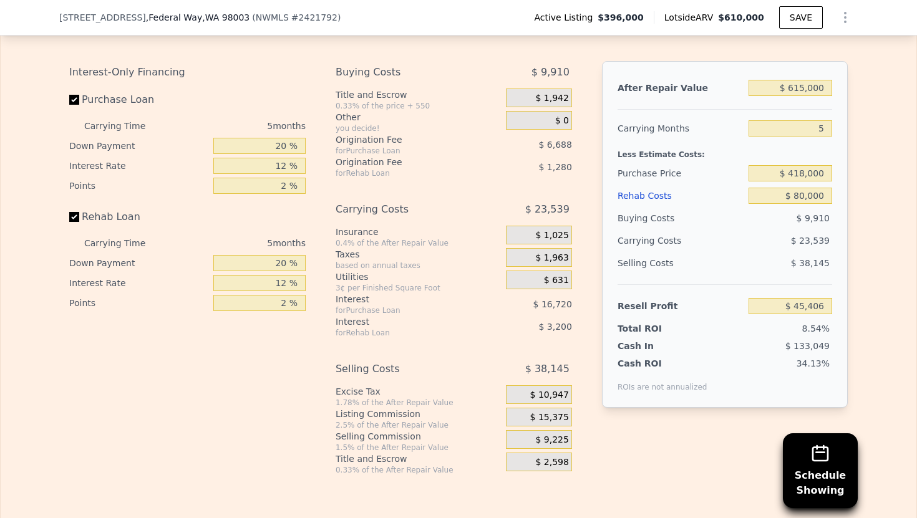
scroll to position [1826, 0]
click at [805, 167] on input "$ 418,000" at bounding box center [791, 173] width 84 height 16
type input "$ 420,000"
click at [759, 210] on div "$ 9,910" at bounding box center [791, 217] width 84 height 22
type input "$ 43,287"
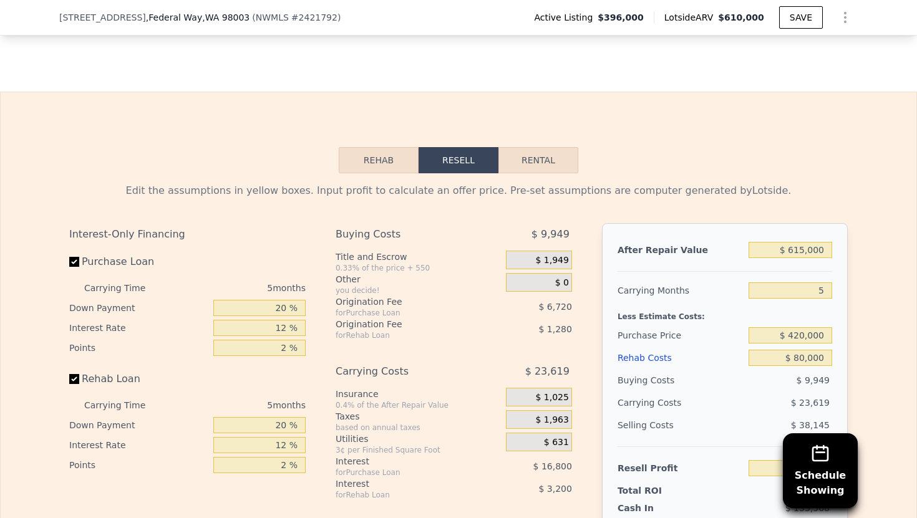
scroll to position [1660, 0]
